Goal: Transaction & Acquisition: Purchase product/service

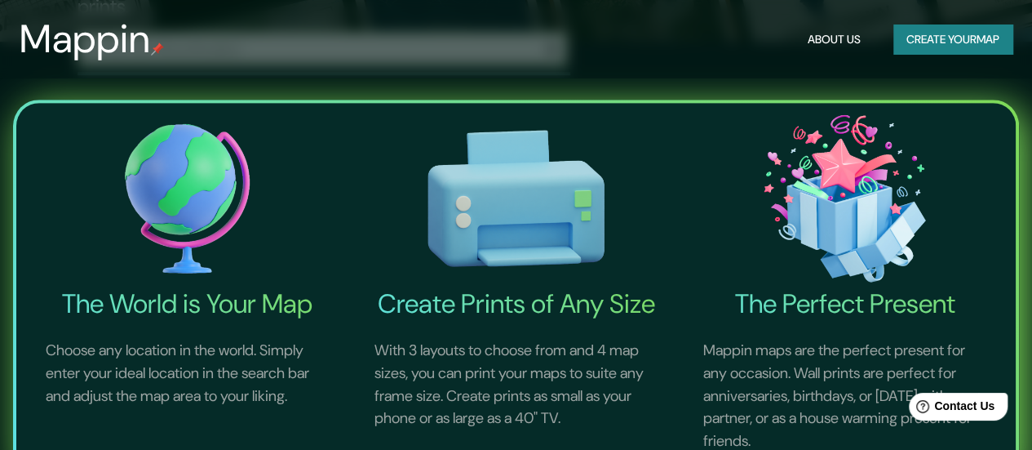
click at [973, 43] on button "Create your map" at bounding box center [952, 39] width 119 height 30
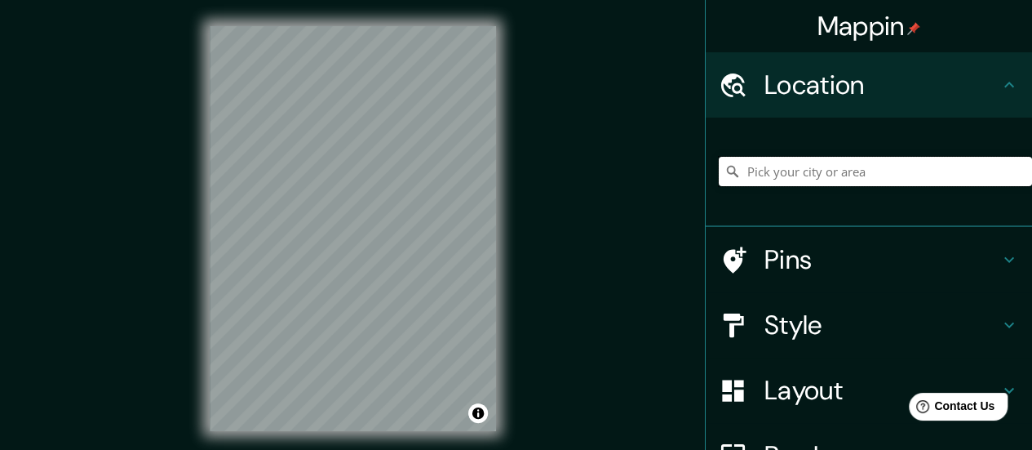
click at [821, 171] on input "Pick your city or area" at bounding box center [875, 171] width 313 height 29
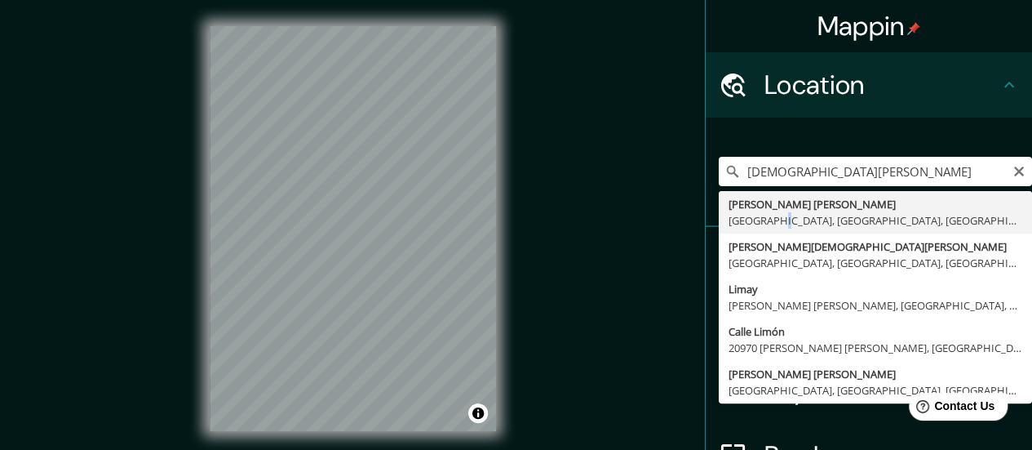
type input "[PERSON_NAME] [PERSON_NAME], [GEOGRAPHIC_DATA], [GEOGRAPHIC_DATA], [GEOGRAPHIC_…"
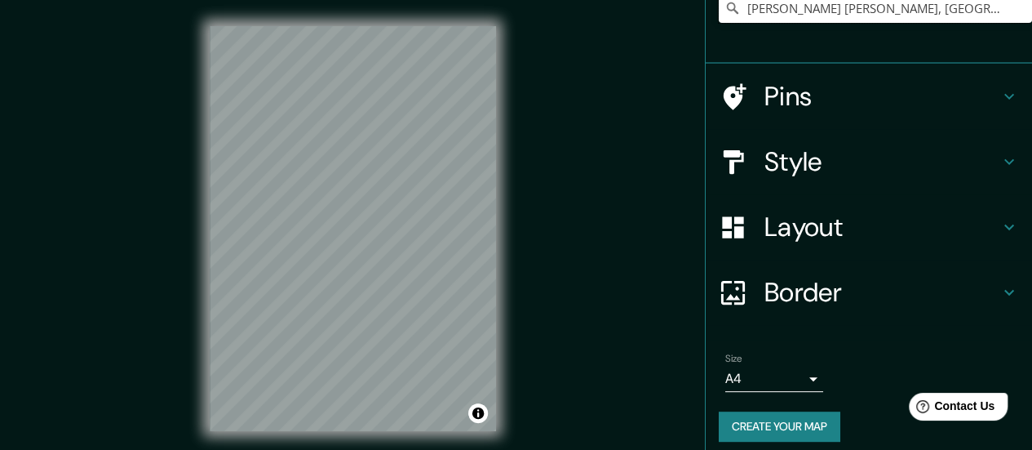
scroll to position [174, 0]
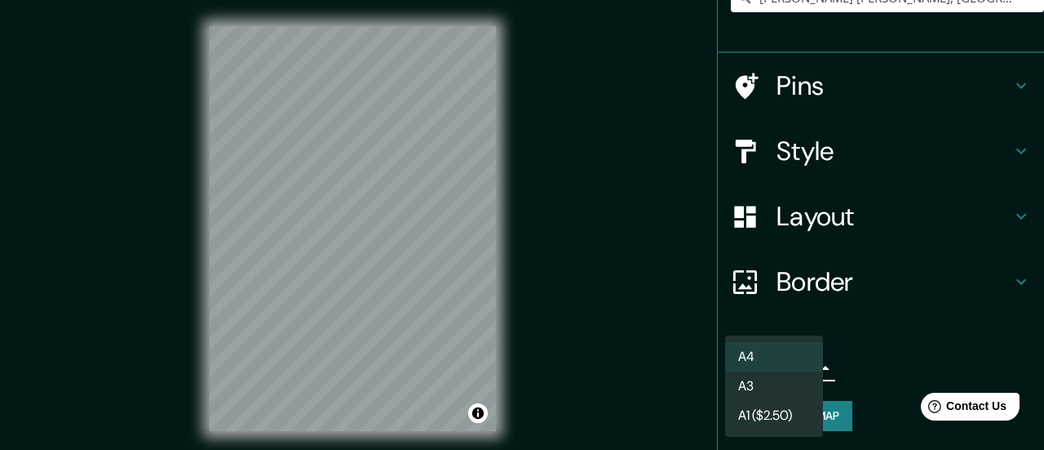
click at [787, 366] on body "Mappin Location [PERSON_NAME][GEOGRAPHIC_DATA][PERSON_NAME], [GEOGRAPHIC_DATA],…" at bounding box center [522, 225] width 1044 height 450
click at [791, 379] on li "A3" at bounding box center [774, 385] width 98 height 29
type input "a4"
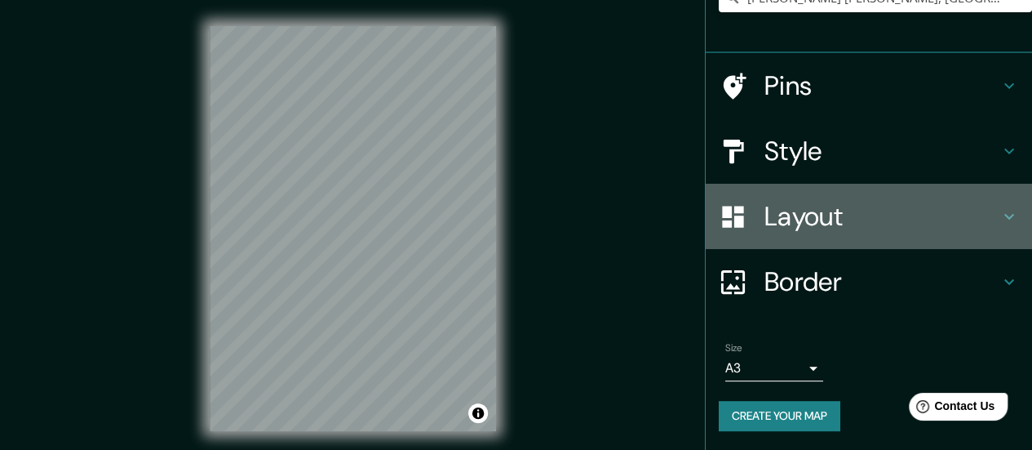
click at [800, 206] on h4 "Layout" at bounding box center [881, 216] width 235 height 33
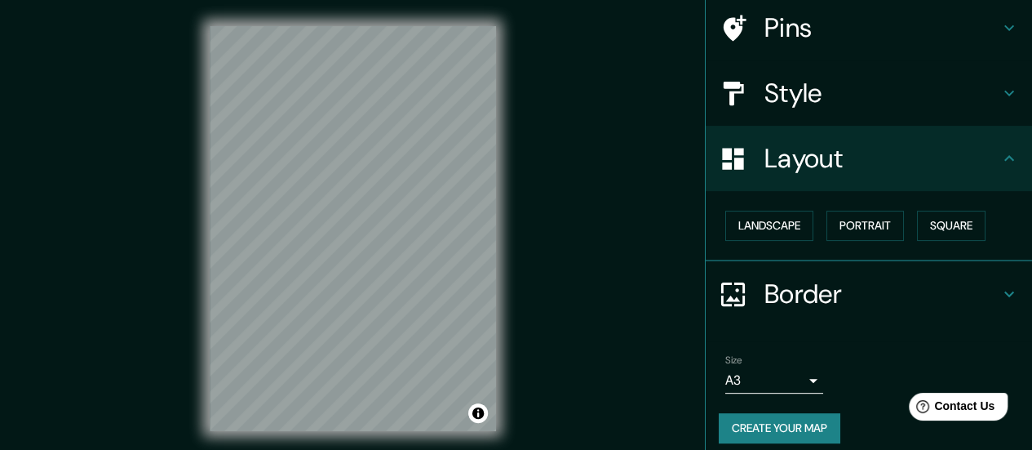
scroll to position [124, 0]
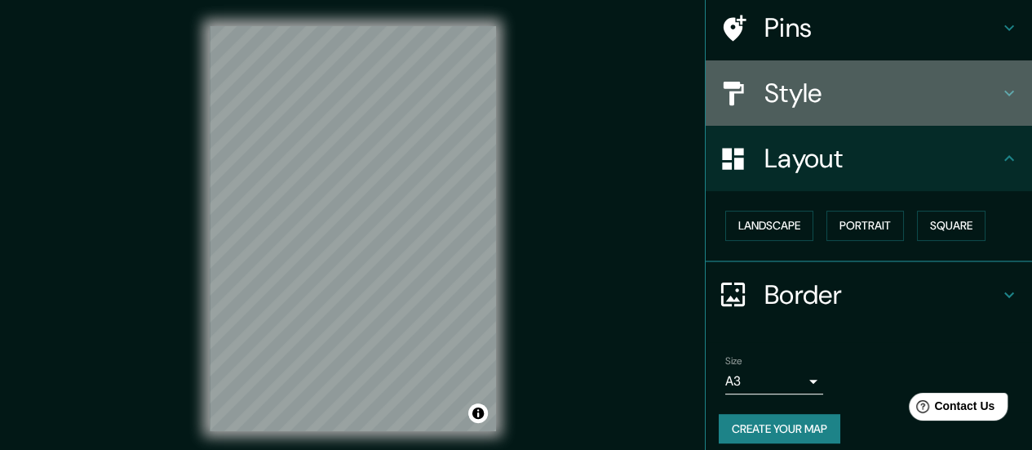
click at [825, 87] on h4 "Style" at bounding box center [881, 93] width 235 height 33
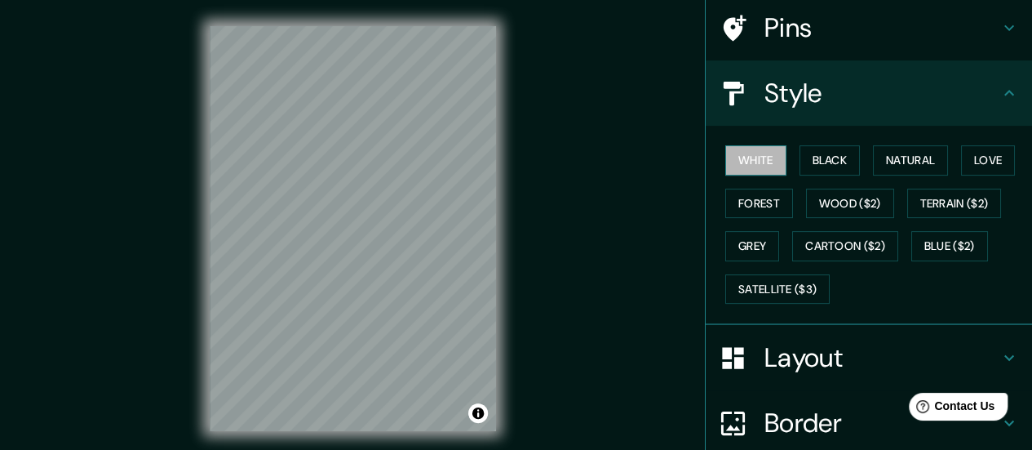
click at [725, 166] on button "White" at bounding box center [755, 160] width 61 height 30
click at [805, 161] on button "Black" at bounding box center [830, 160] width 61 height 30
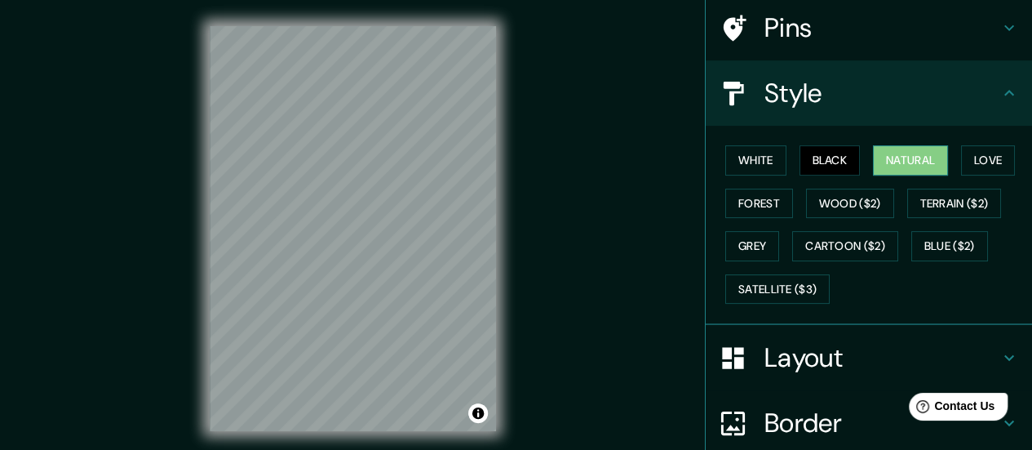
click at [892, 162] on button "Natural" at bounding box center [910, 160] width 75 height 30
click at [961, 160] on button "Love" at bounding box center [988, 160] width 54 height 30
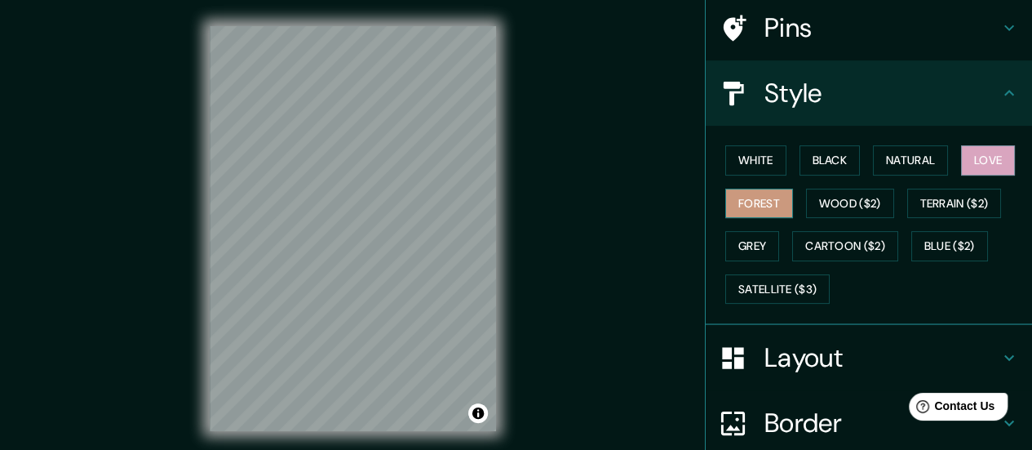
click at [747, 202] on button "Forest" at bounding box center [759, 203] width 68 height 30
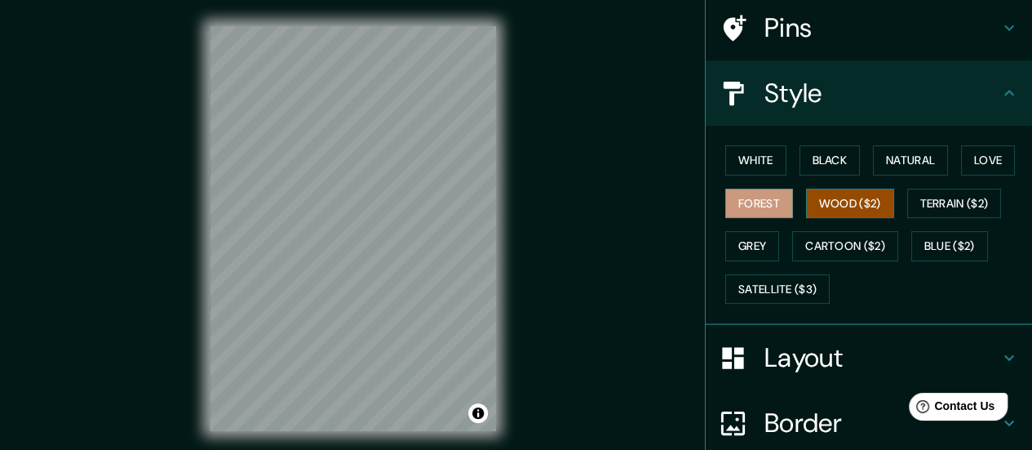
click at [813, 197] on button "Wood ($2)" at bounding box center [850, 203] width 88 height 30
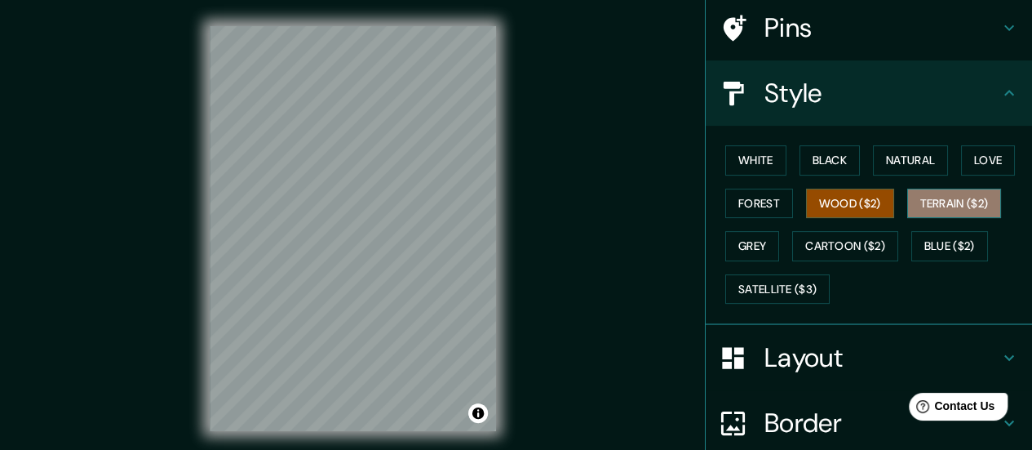
click at [923, 192] on button "Terrain ($2)" at bounding box center [954, 203] width 95 height 30
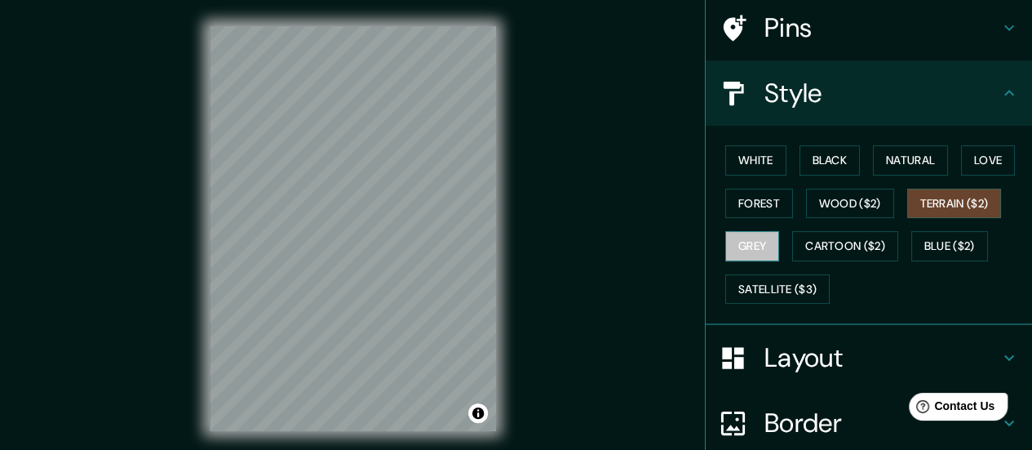
click at [736, 244] on button "Grey" at bounding box center [752, 246] width 54 height 30
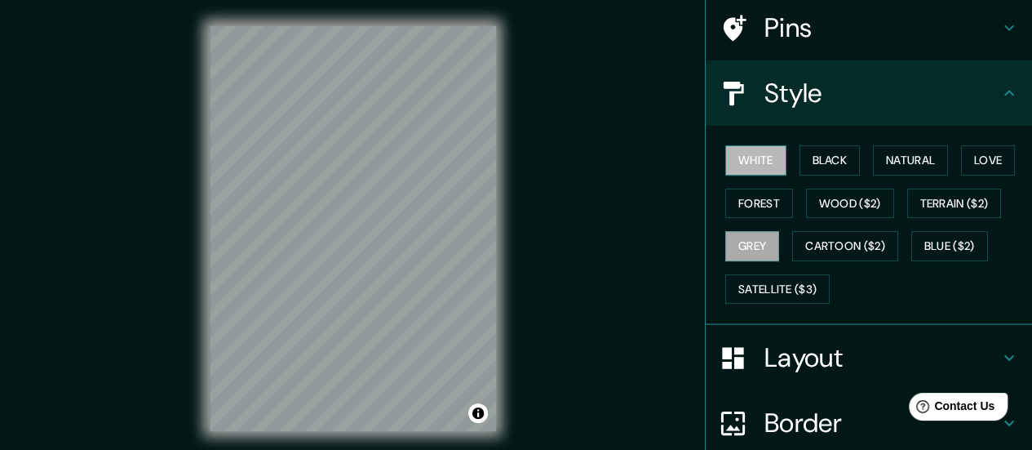
click at [765, 157] on button "White" at bounding box center [755, 160] width 61 height 30
click at [806, 160] on button "Black" at bounding box center [830, 160] width 61 height 30
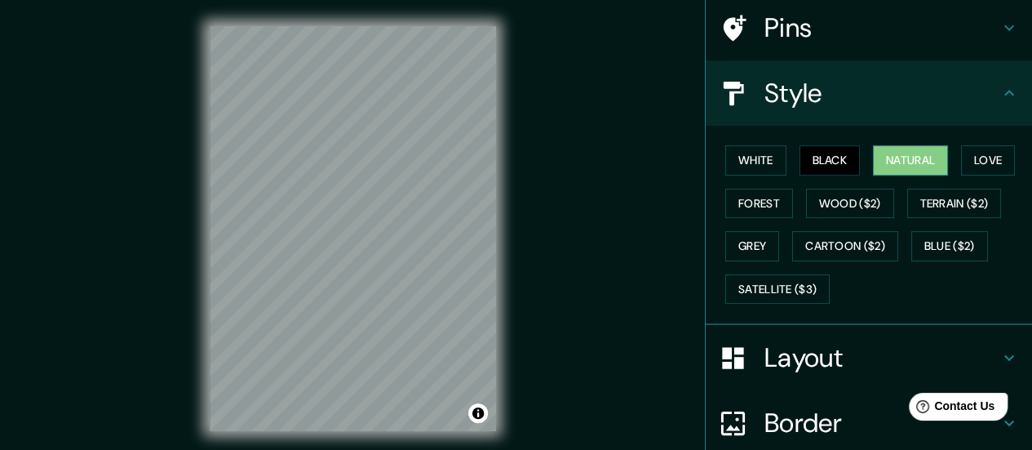
click at [905, 157] on button "Natural" at bounding box center [910, 160] width 75 height 30
click at [835, 362] on h4 "Layout" at bounding box center [881, 357] width 235 height 33
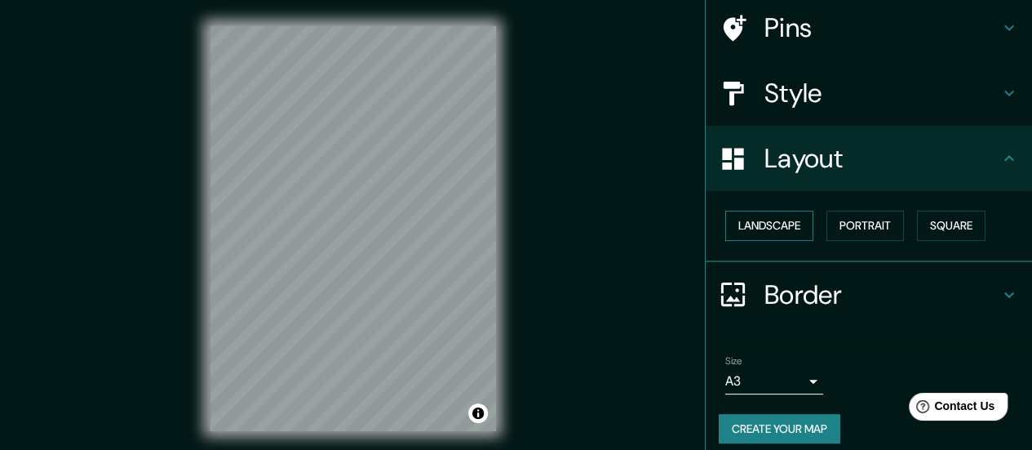
click at [773, 219] on button "Landscape" at bounding box center [769, 226] width 88 height 30
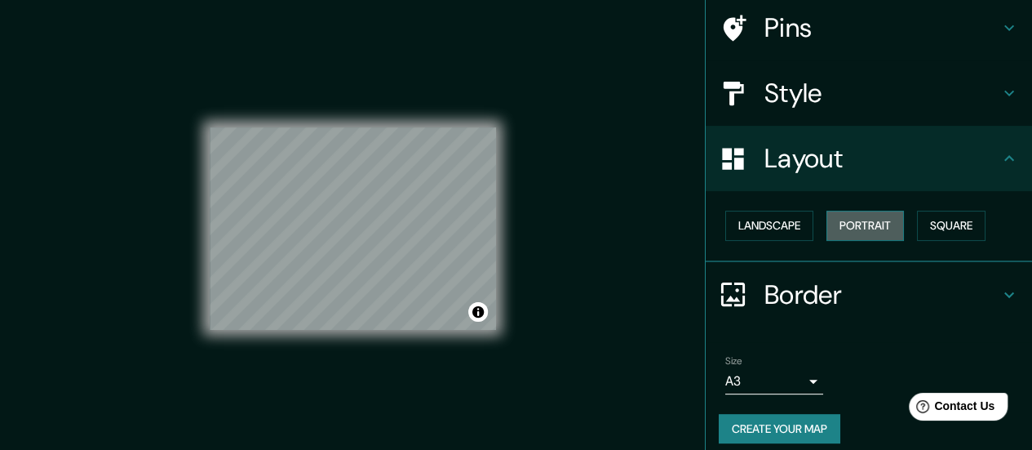
click at [861, 219] on button "Portrait" at bounding box center [866, 226] width 78 height 30
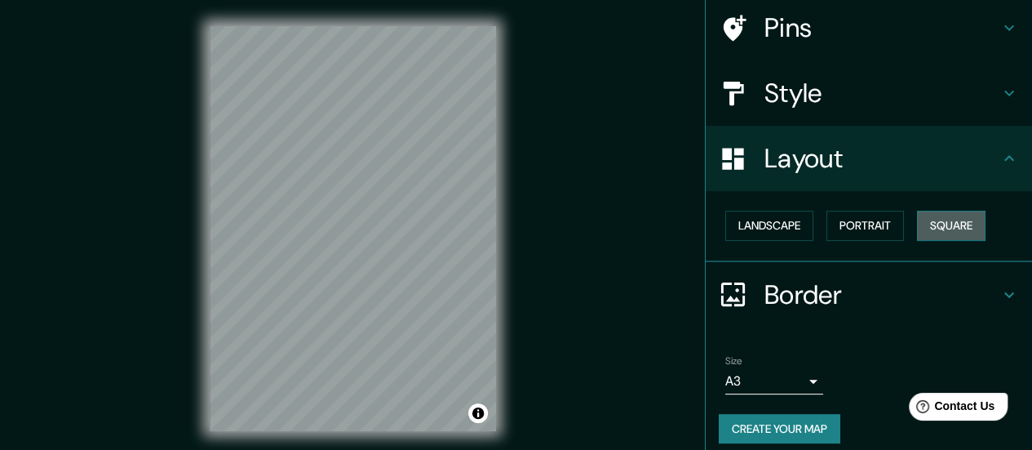
click at [917, 219] on button "Square" at bounding box center [951, 226] width 69 height 30
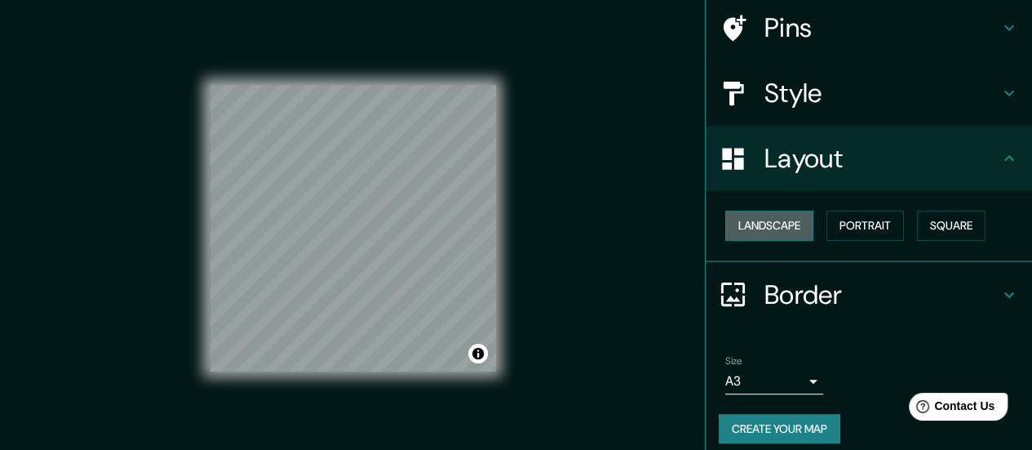
click at [764, 219] on button "Landscape" at bounding box center [769, 226] width 88 height 30
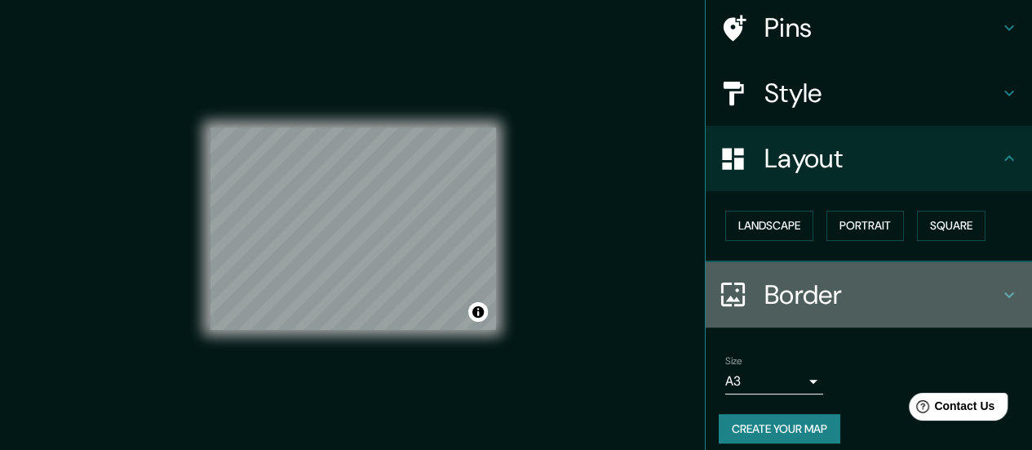
click at [778, 269] on div "Border" at bounding box center [869, 294] width 326 height 65
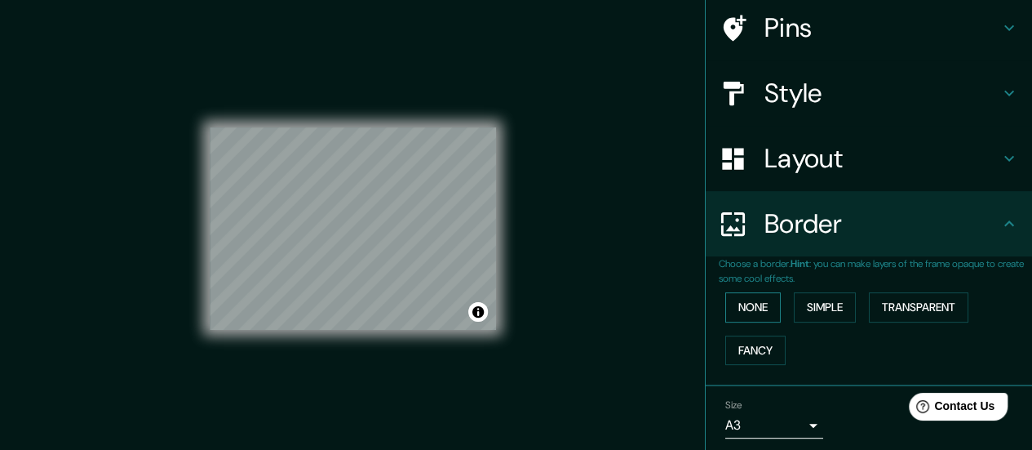
click at [754, 314] on button "None" at bounding box center [752, 307] width 55 height 30
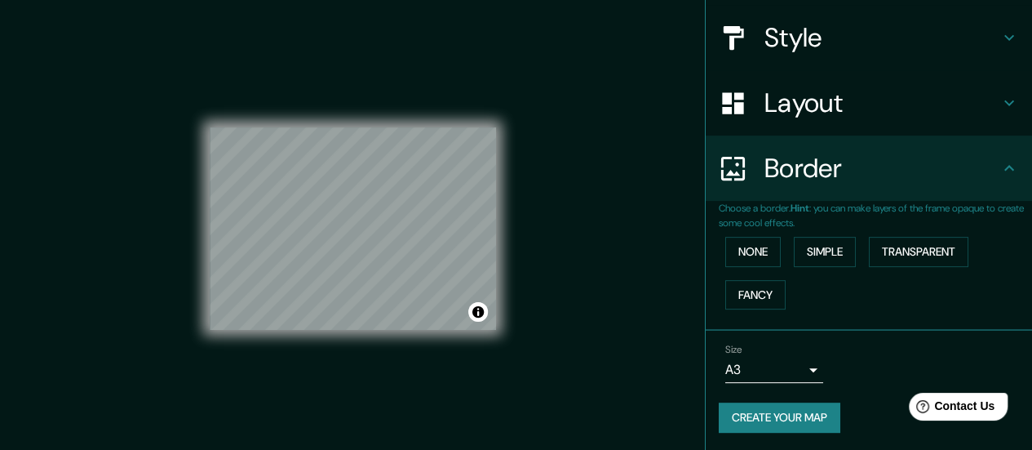
scroll to position [0, 0]
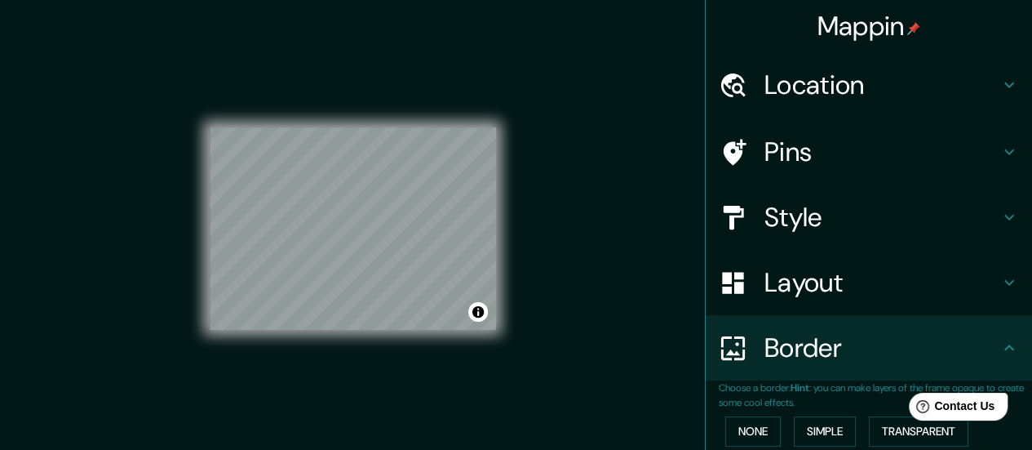
click at [764, 143] on h4 "Pins" at bounding box center [881, 151] width 235 height 33
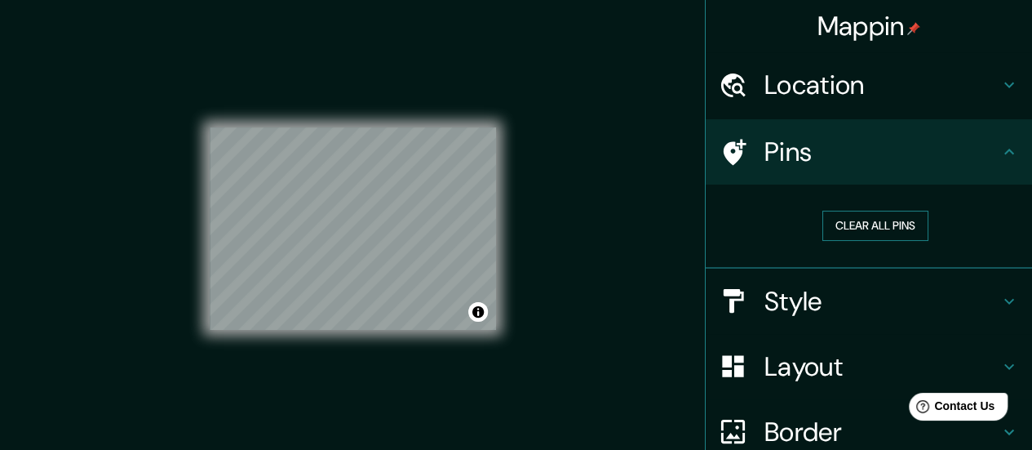
click at [845, 218] on button "Clear all pins" at bounding box center [875, 226] width 106 height 30
click at [782, 334] on div "Layout" at bounding box center [869, 366] width 326 height 65
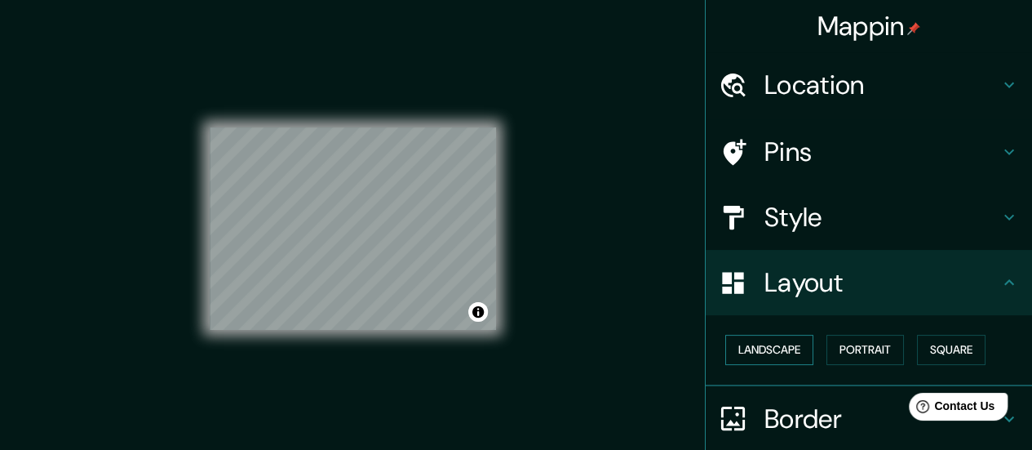
click at [767, 357] on button "Landscape" at bounding box center [769, 350] width 88 height 30
click at [837, 348] on button "Portrait" at bounding box center [866, 350] width 78 height 30
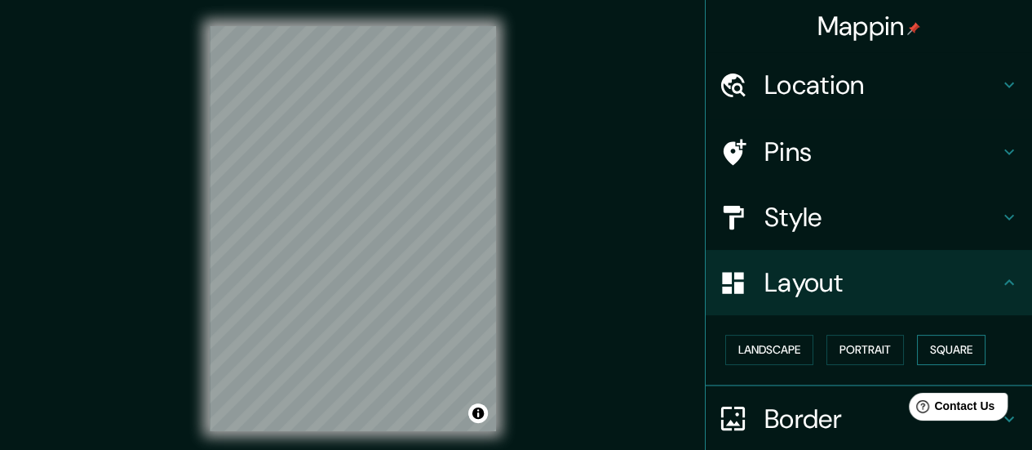
click at [924, 352] on button "Square" at bounding box center [951, 350] width 69 height 30
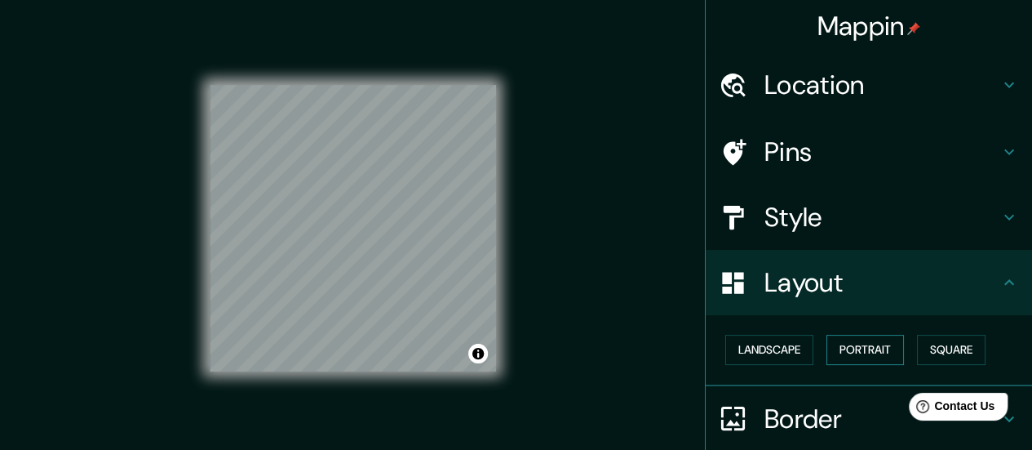
click at [872, 353] on button "Portrait" at bounding box center [866, 350] width 78 height 30
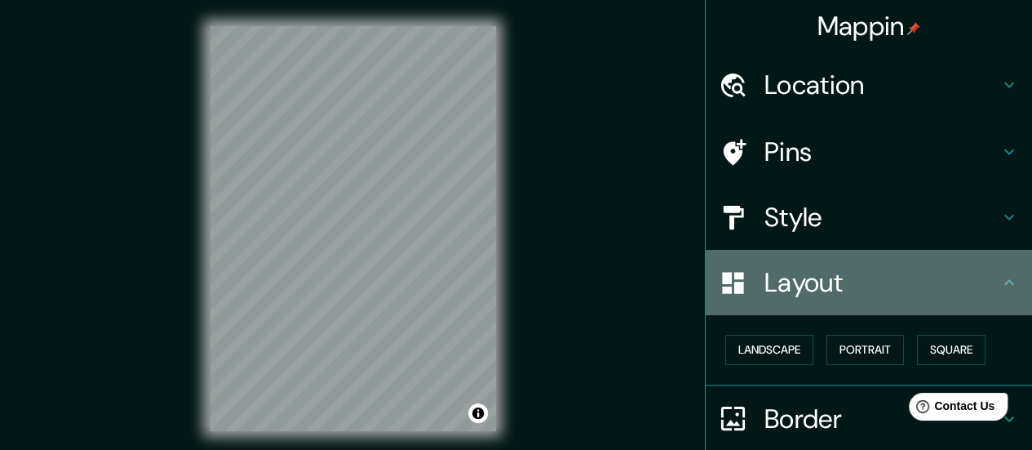
click at [1003, 286] on icon at bounding box center [1009, 283] width 20 height 20
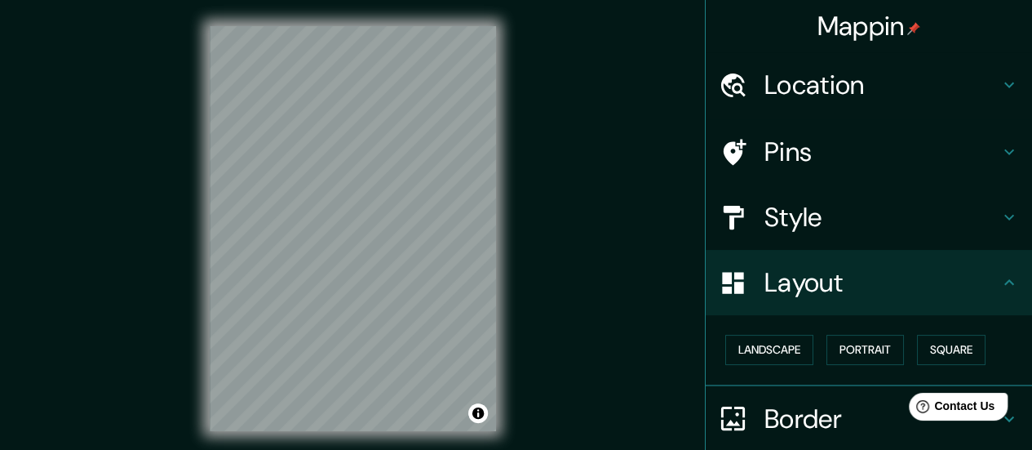
click at [935, 248] on div "Style" at bounding box center [869, 216] width 326 height 65
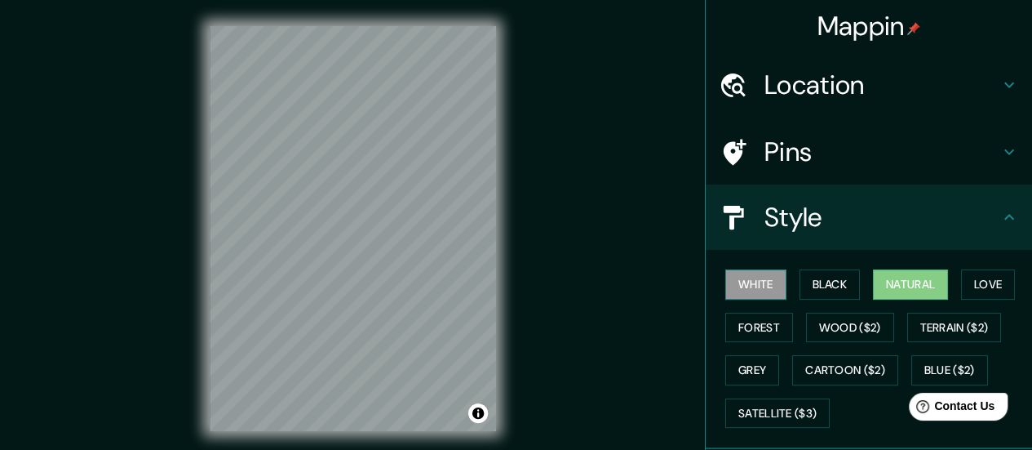
click at [739, 273] on button "White" at bounding box center [755, 284] width 61 height 30
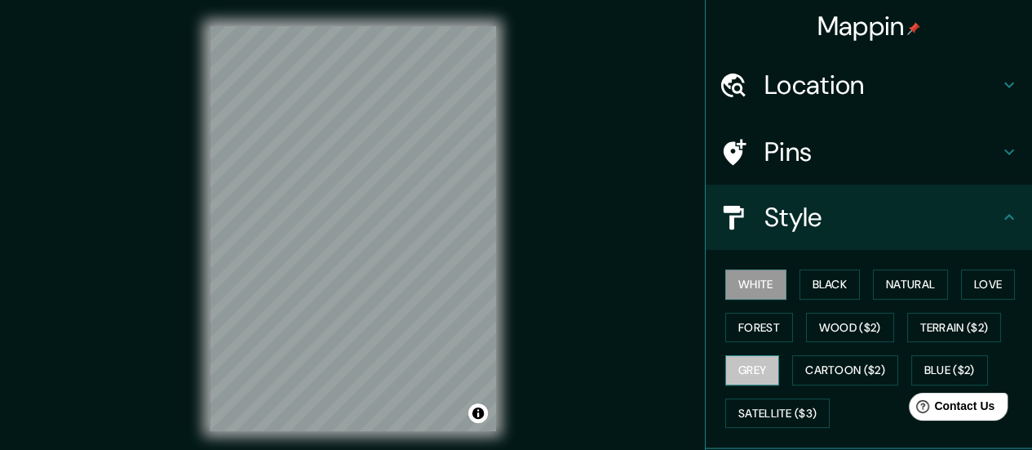
click at [756, 370] on button "Grey" at bounding box center [752, 370] width 54 height 30
click at [760, 278] on button "White" at bounding box center [755, 284] width 61 height 30
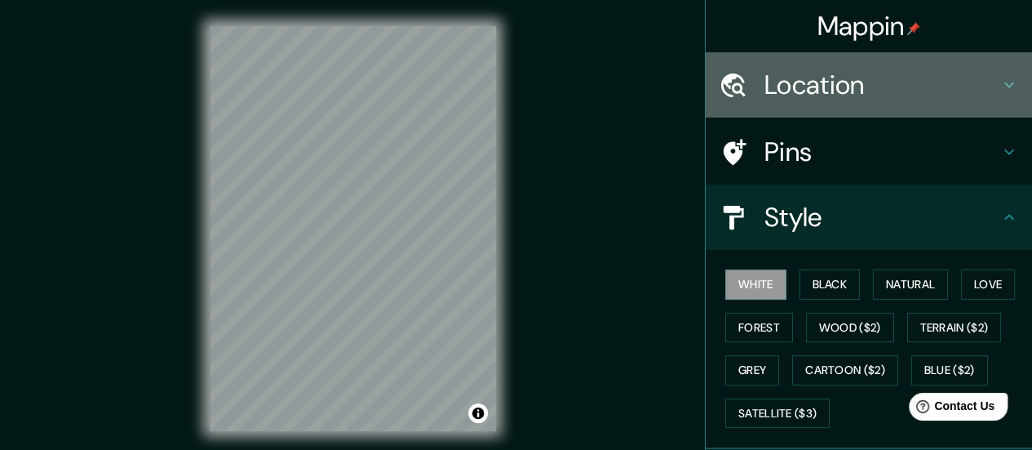
click at [803, 91] on h4 "Location" at bounding box center [881, 85] width 235 height 33
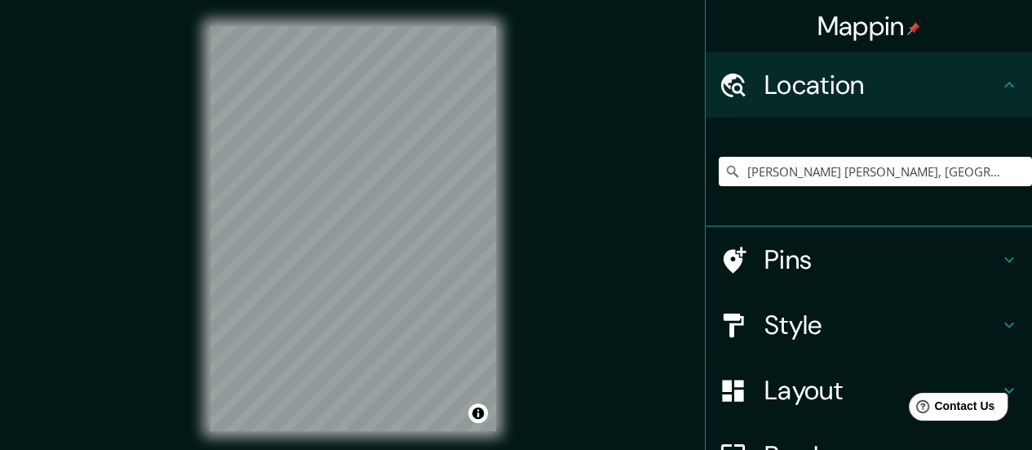
click at [803, 91] on h4 "Location" at bounding box center [881, 85] width 235 height 33
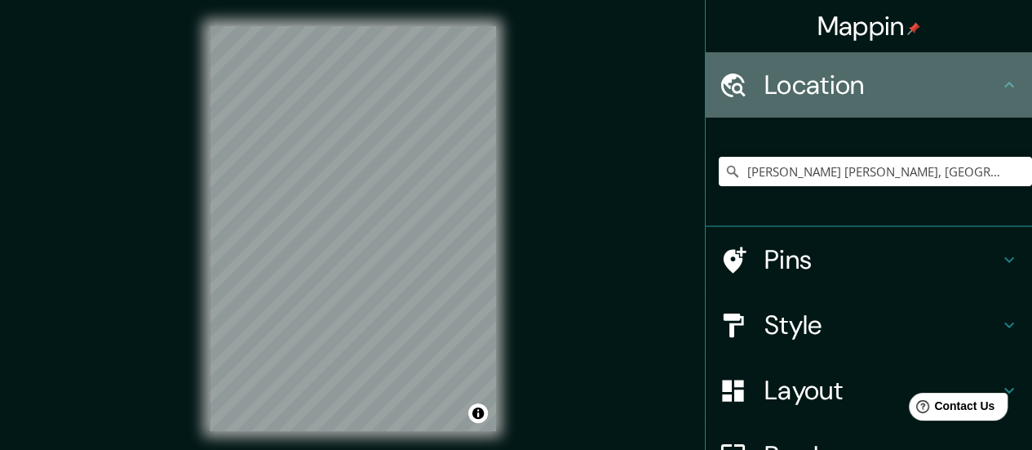
click at [999, 82] on icon at bounding box center [1009, 85] width 20 height 20
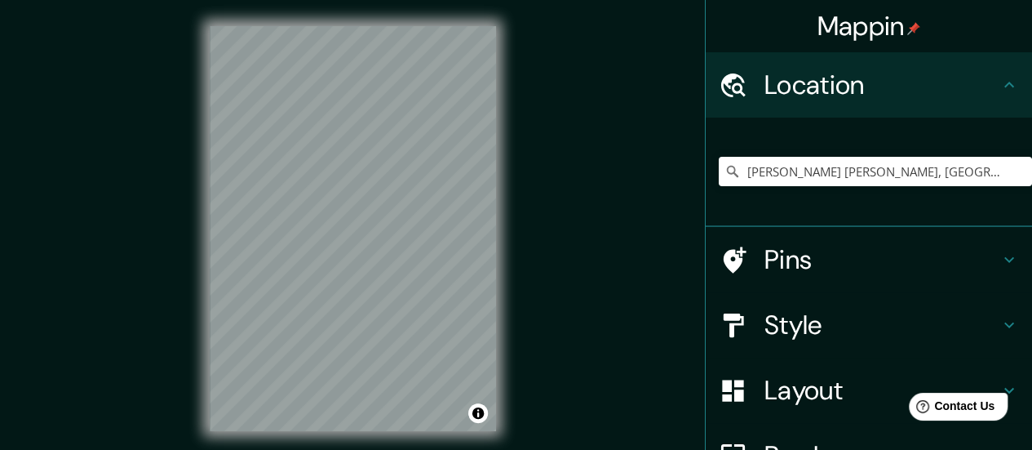
click at [999, 260] on icon at bounding box center [1009, 260] width 20 height 20
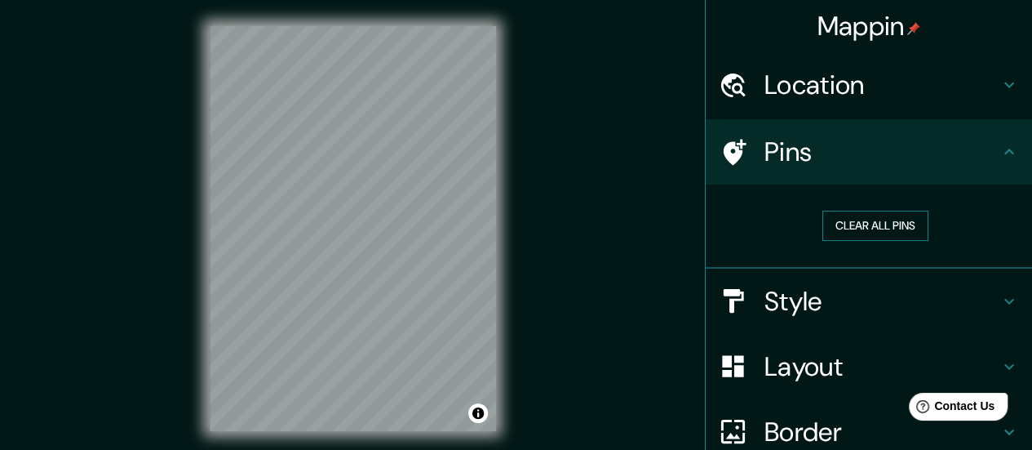
click at [877, 223] on button "Clear all pins" at bounding box center [875, 226] width 106 height 30
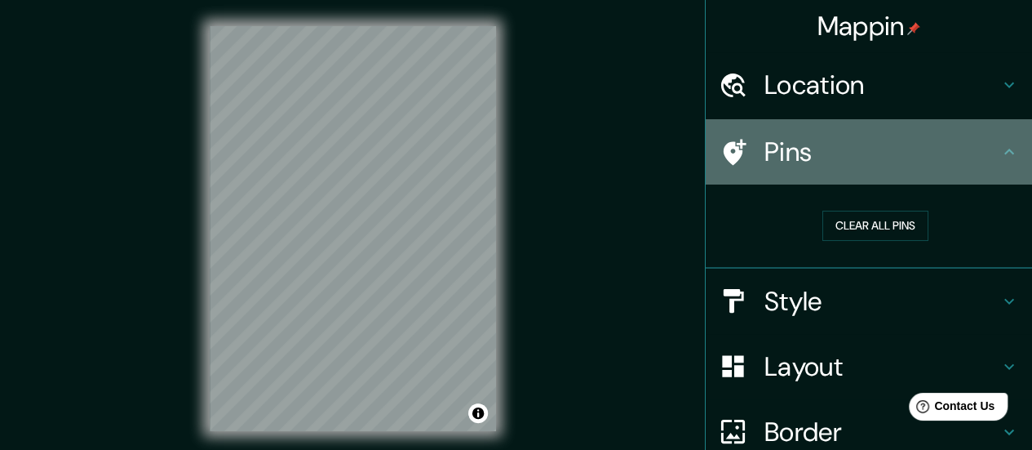
click at [724, 155] on icon at bounding box center [735, 152] width 23 height 26
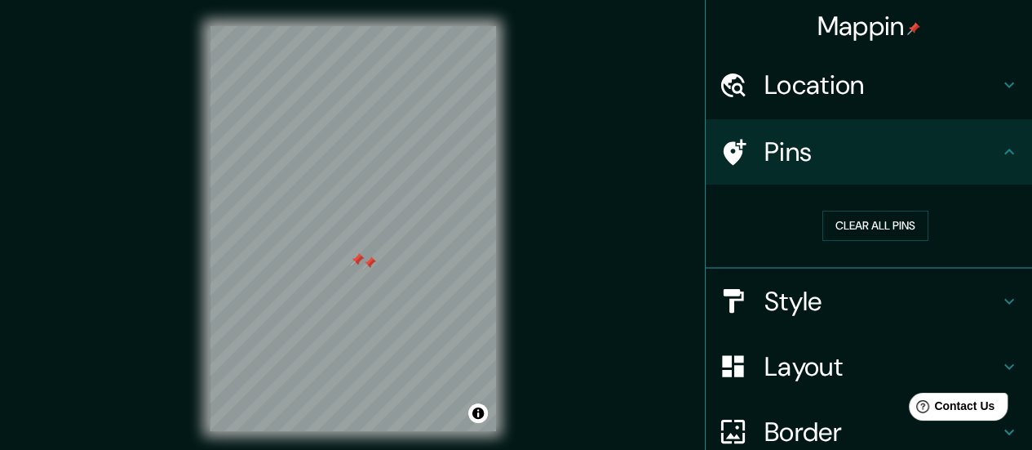
click at [369, 264] on div at bounding box center [369, 262] width 13 height 13
click at [359, 260] on div at bounding box center [357, 259] width 13 height 13
click at [365, 250] on div at bounding box center [363, 249] width 13 height 13
click at [867, 298] on h4 "Style" at bounding box center [881, 301] width 235 height 33
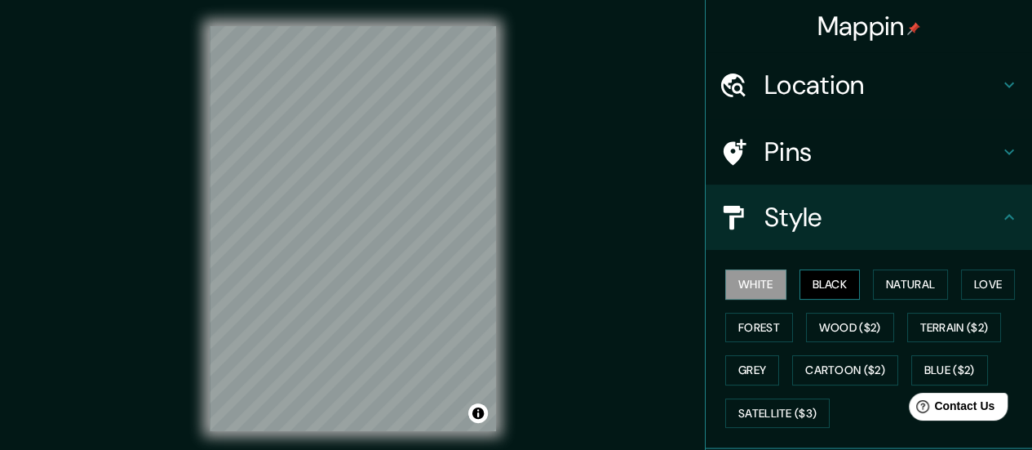
click at [826, 290] on button "Black" at bounding box center [830, 284] width 61 height 30
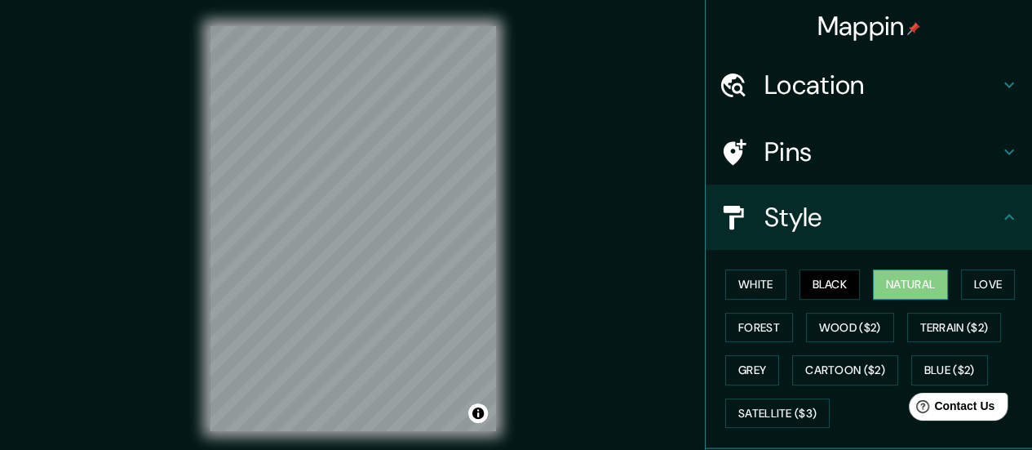
click at [897, 285] on button "Natural" at bounding box center [910, 284] width 75 height 30
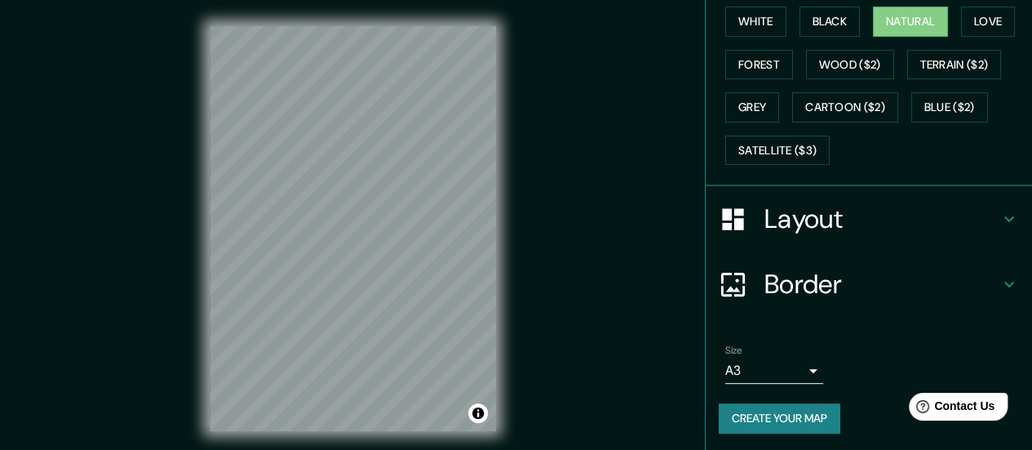
scroll to position [263, 0]
click at [841, 295] on h4 "Border" at bounding box center [881, 284] width 235 height 33
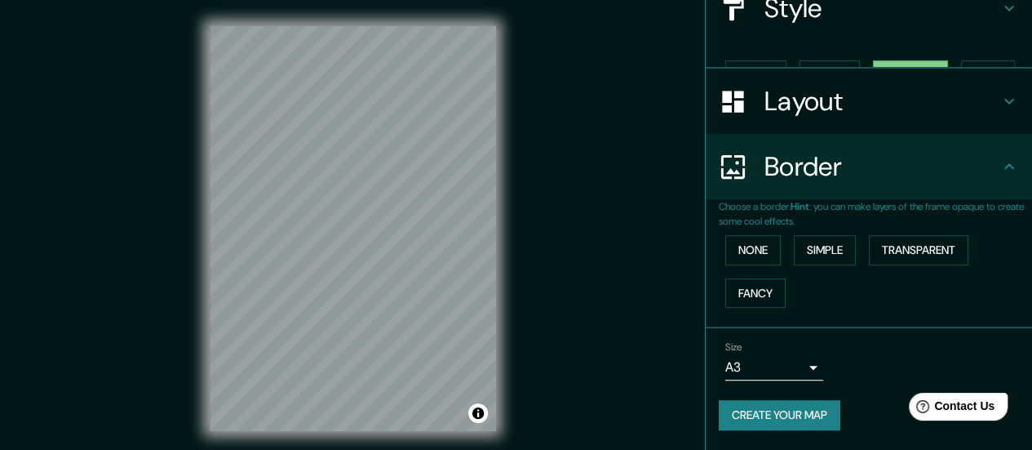
scroll to position [179, 0]
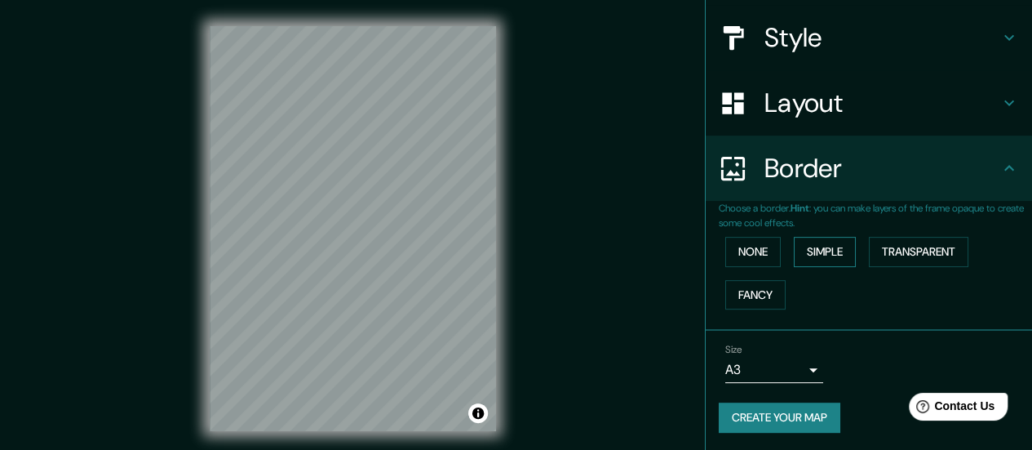
click at [794, 255] on button "Simple" at bounding box center [825, 252] width 62 height 30
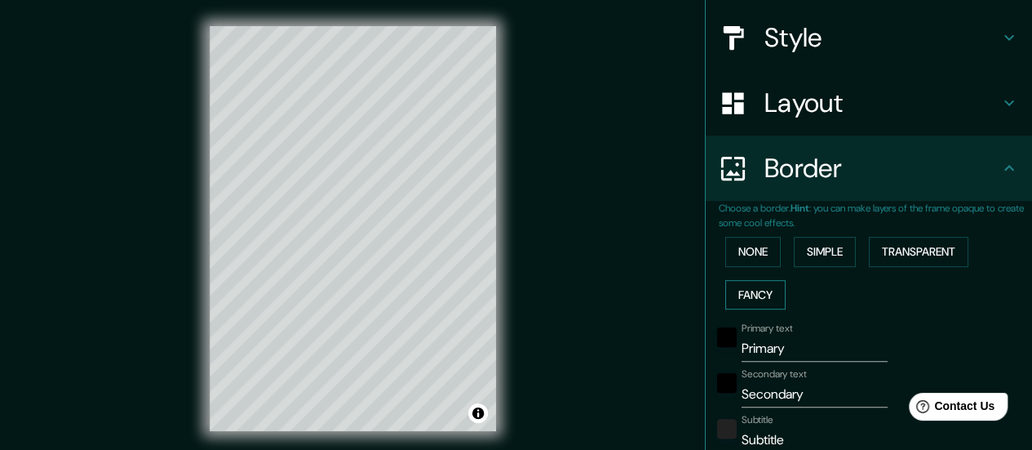
click at [748, 291] on button "Fancy" at bounding box center [755, 295] width 60 height 30
click at [746, 251] on button "None" at bounding box center [752, 252] width 55 height 30
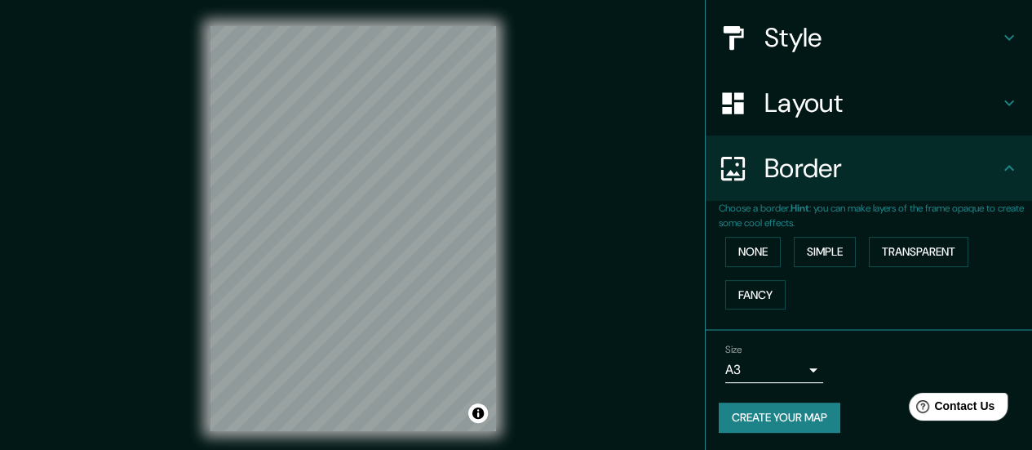
click at [870, 105] on h4 "Layout" at bounding box center [881, 102] width 235 height 33
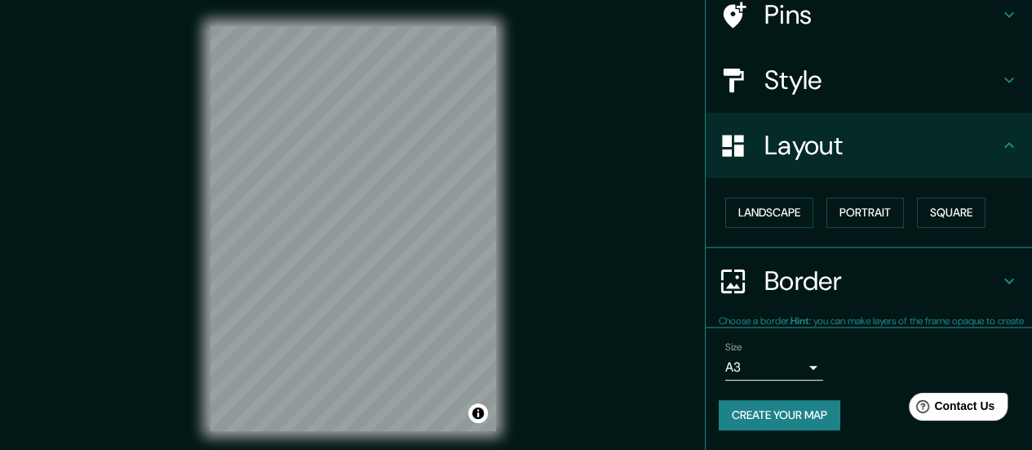
scroll to position [135, 0]
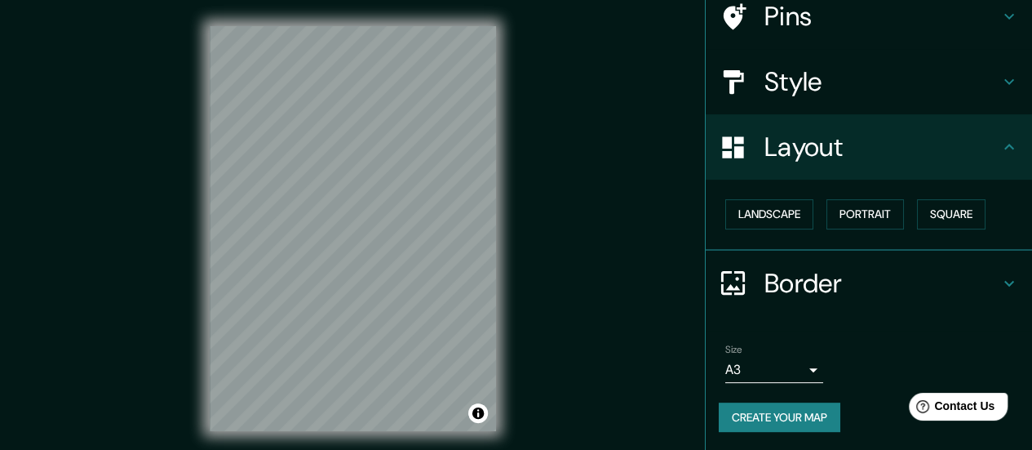
click at [875, 90] on h4 "Style" at bounding box center [881, 81] width 235 height 33
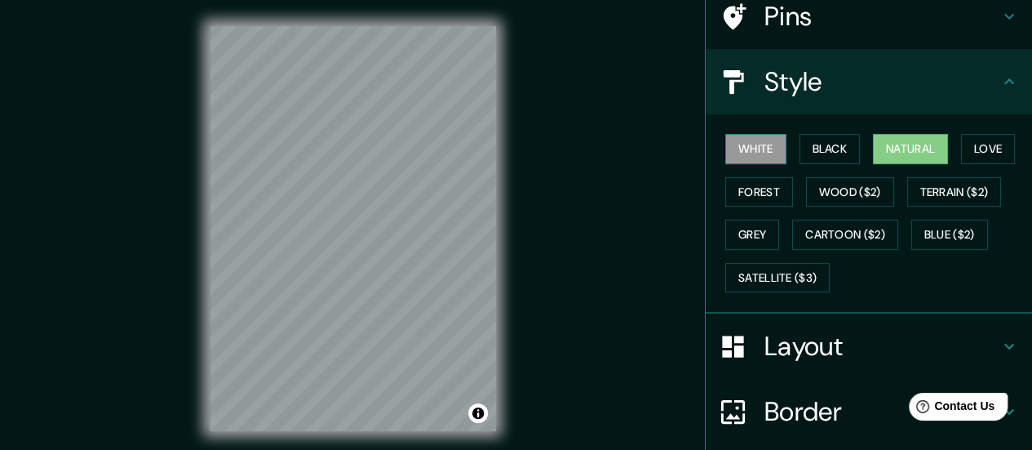
click at [773, 151] on button "White" at bounding box center [755, 149] width 61 height 30
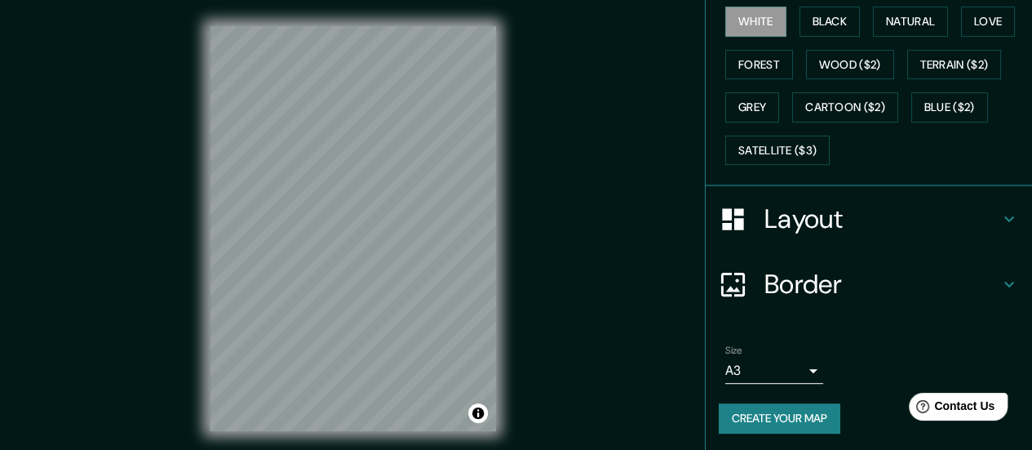
click at [801, 410] on button "Create your map" at bounding box center [780, 418] width 122 height 30
